Goal: Task Accomplishment & Management: Manage account settings

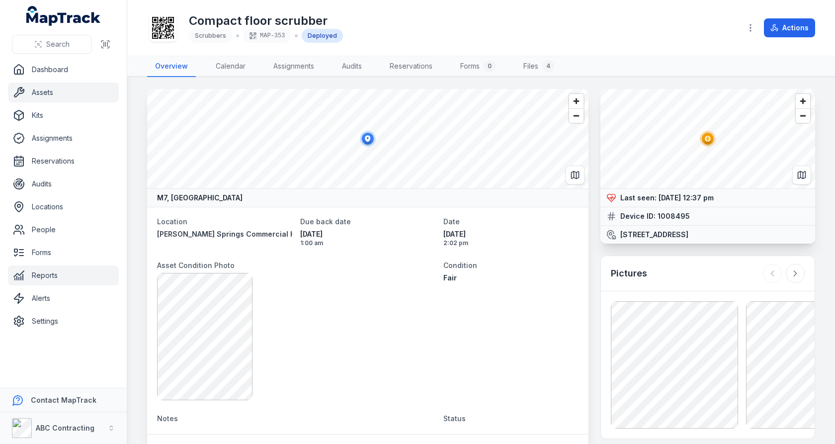
click at [67, 270] on link "Reports" at bounding box center [63, 276] width 111 height 20
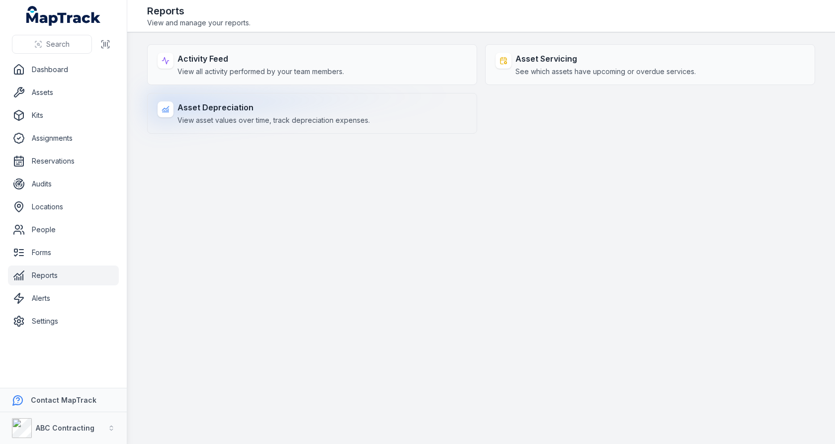
click at [321, 128] on div "Asset Depreciation View asset values over time, track depreciation expenses." at bounding box center [312, 113] width 330 height 41
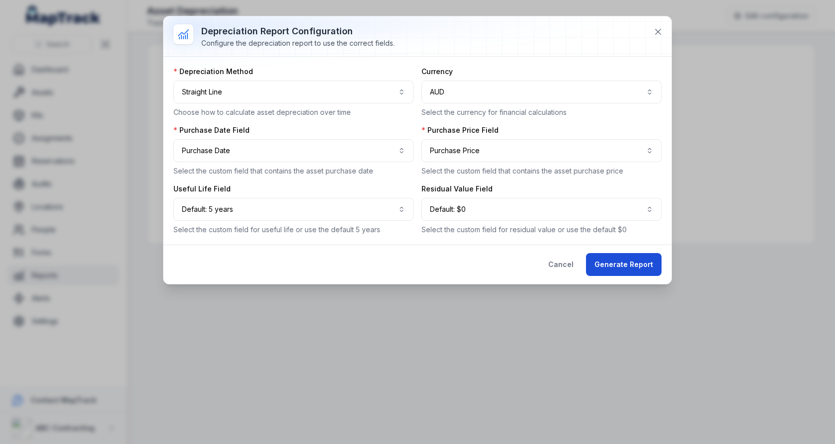
click at [603, 261] on button "Generate Report" at bounding box center [624, 264] width 76 height 23
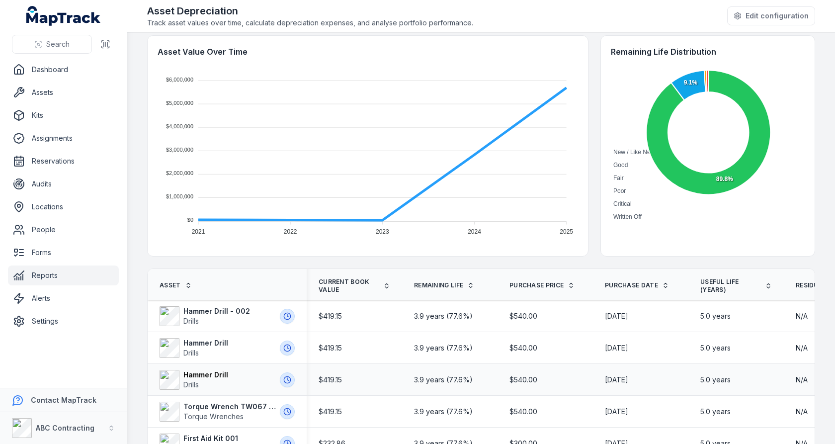
scroll to position [46, 0]
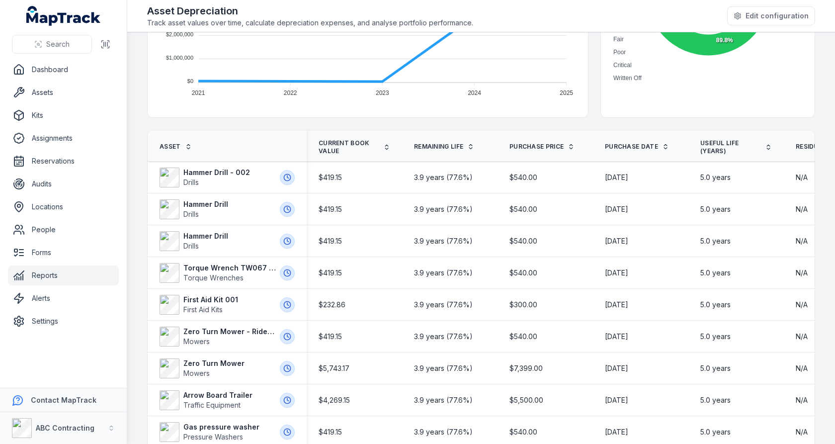
scroll to position [341, 0]
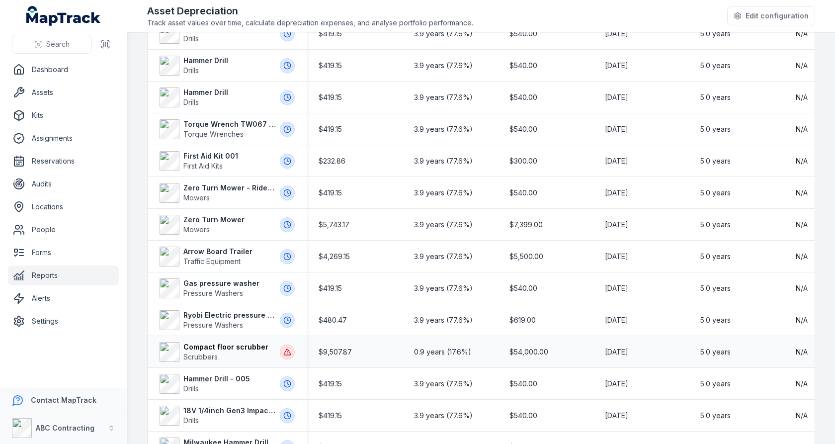
click at [211, 348] on strong "Compact floor scrubber" at bounding box center [229, 347] width 92 height 10
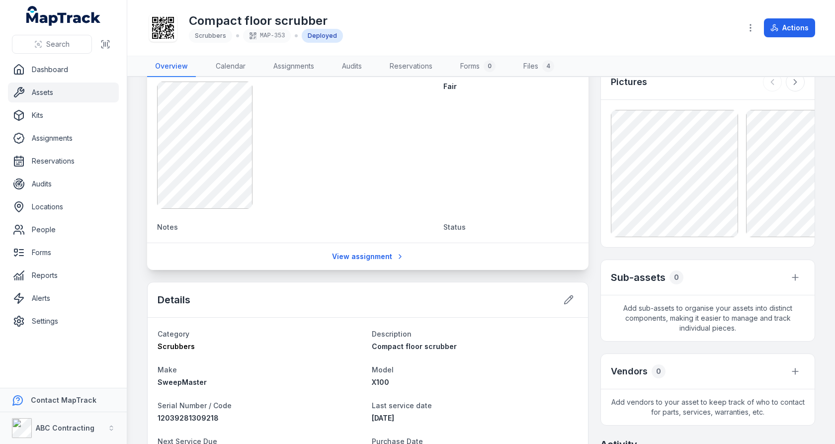
scroll to position [225, 0]
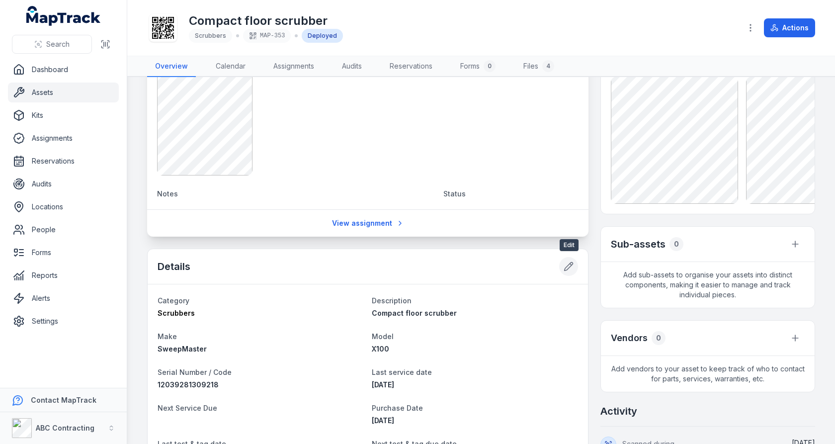
click at [575, 268] on button at bounding box center [568, 266] width 19 height 19
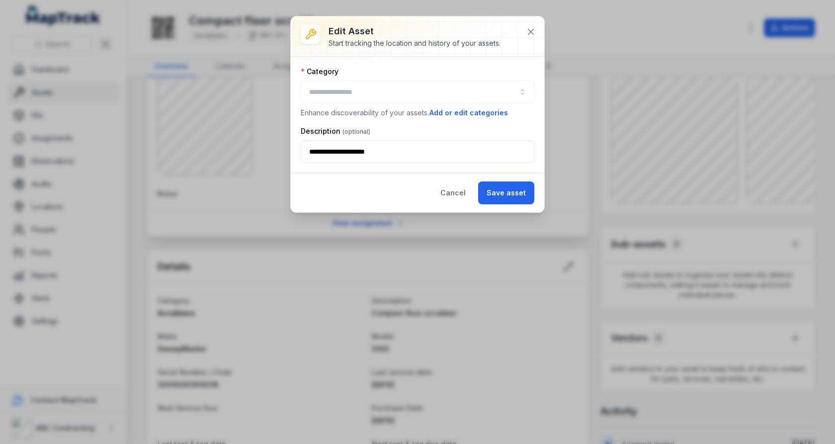
type input "*********"
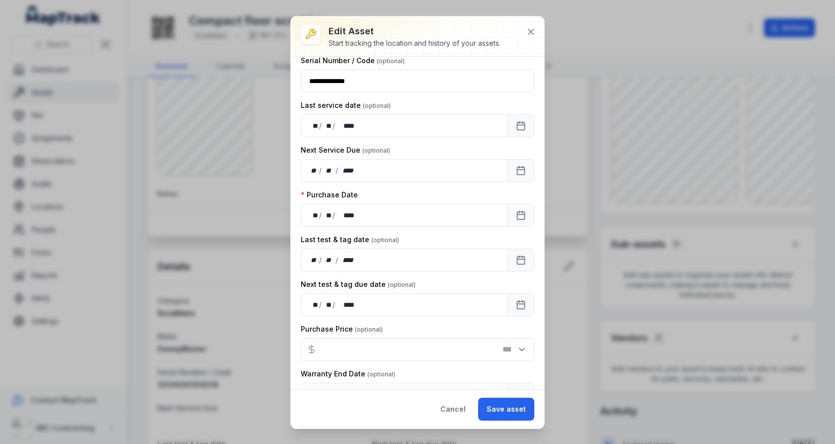
scroll to position [233, 0]
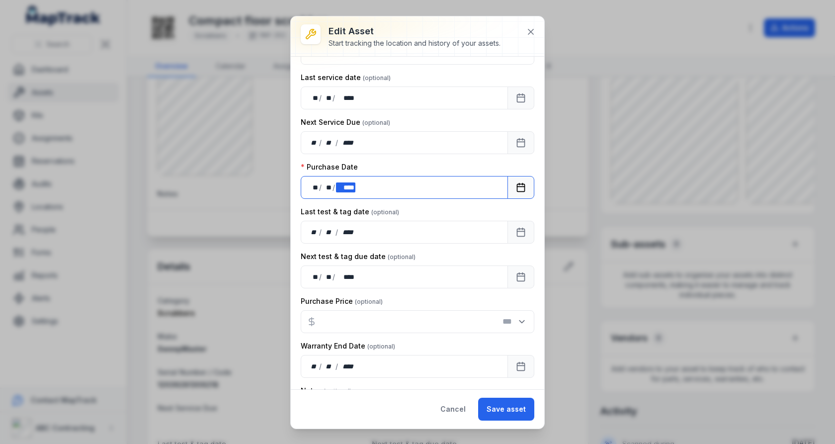
click at [374, 182] on div "** ** / ** ** / **** ****" at bounding box center [404, 187] width 207 height 23
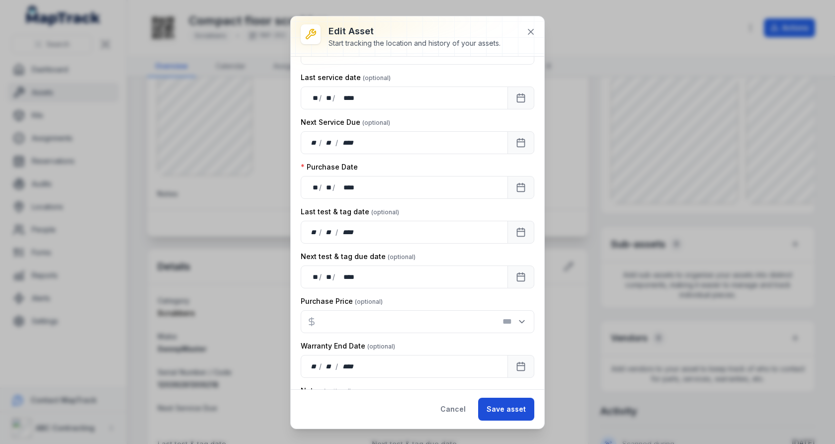
click at [507, 406] on button "Save asset" at bounding box center [506, 409] width 56 height 23
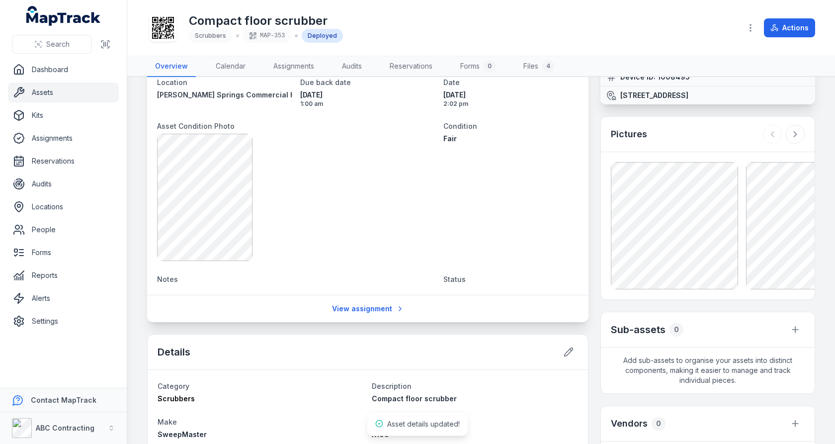
scroll to position [0, 0]
